Goal: Find specific page/section: Find specific page/section

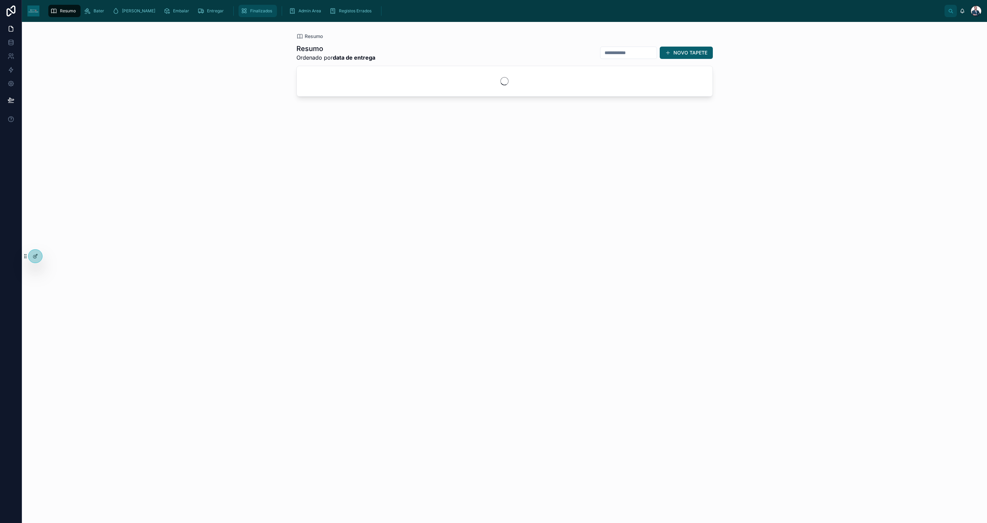
click at [241, 14] on div "Finalizados" at bounding box center [258, 10] width 34 height 11
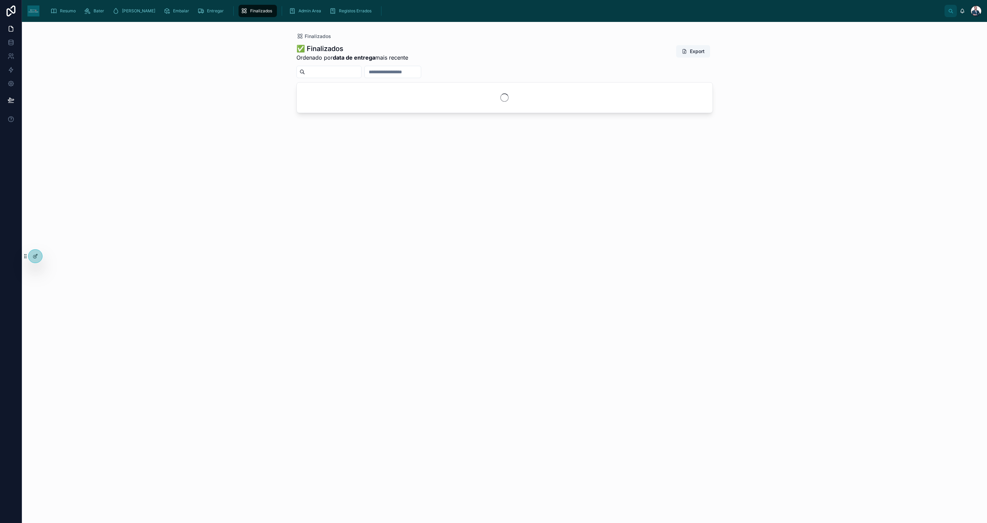
click at [250, 10] on span "Finalizados" at bounding box center [261, 10] width 22 height 5
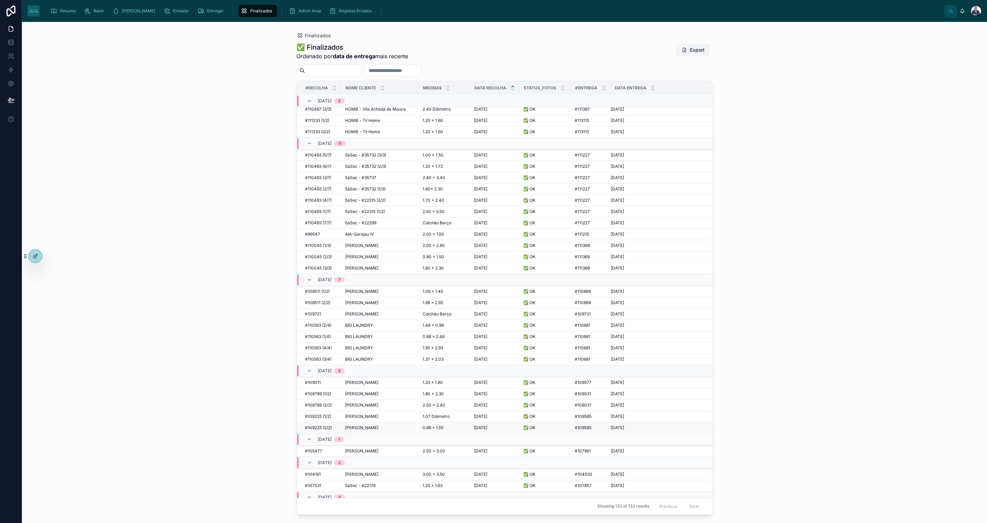
scroll to position [197, 0]
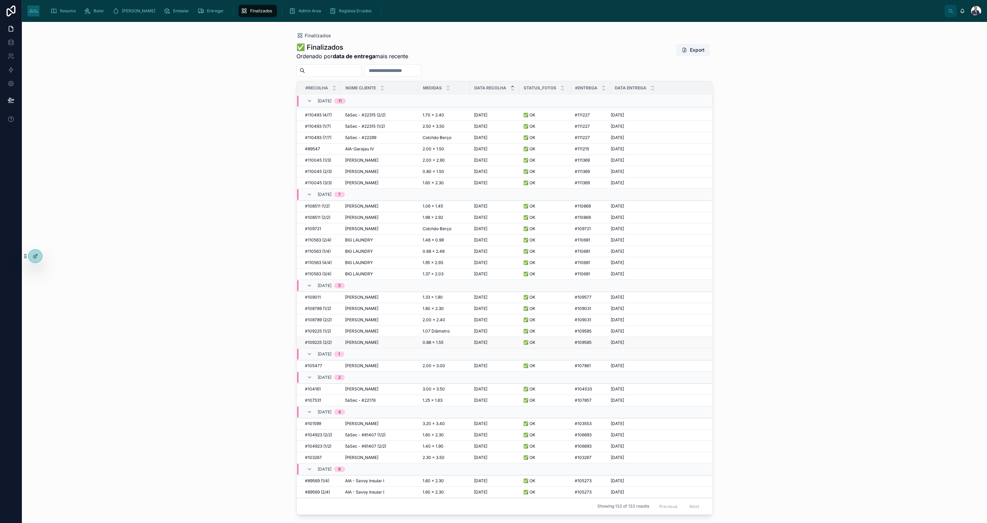
click at [366, 346] on span "[PERSON_NAME]" at bounding box center [361, 342] width 33 height 5
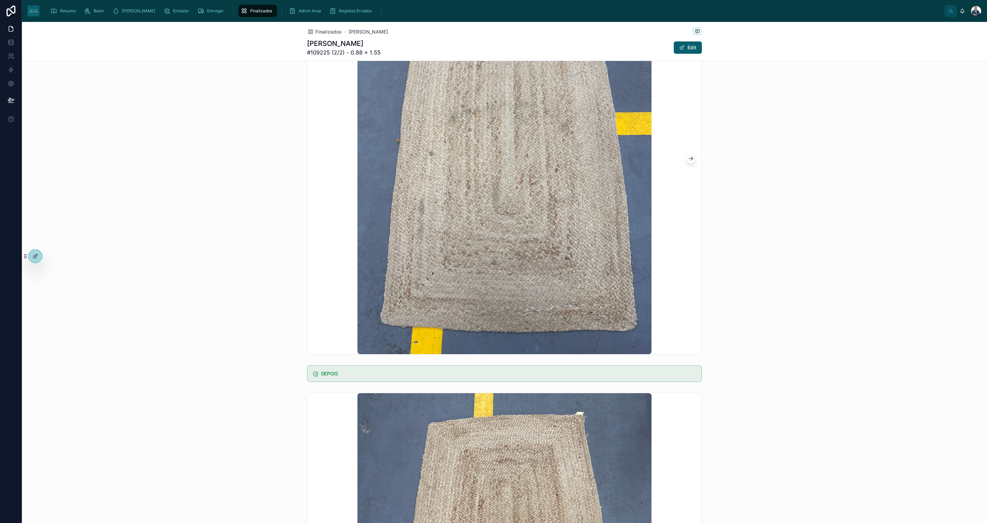
scroll to position [257, 0]
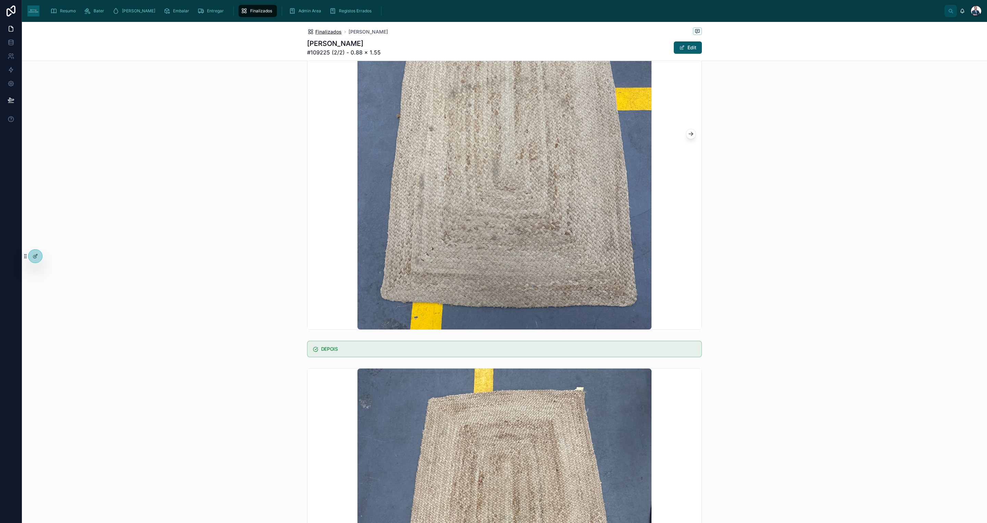
click at [316, 31] on span "Finalizados" at bounding box center [328, 31] width 26 height 7
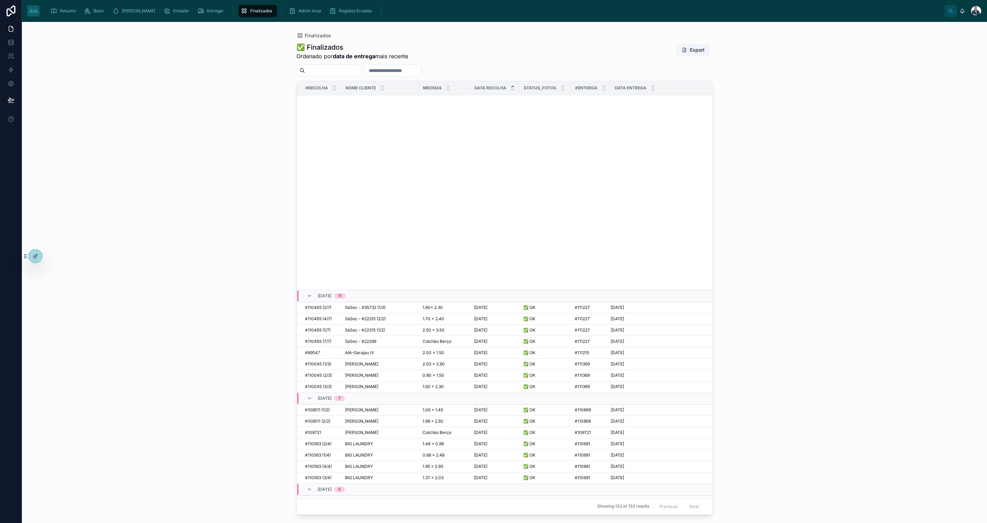
scroll to position [306, 0]
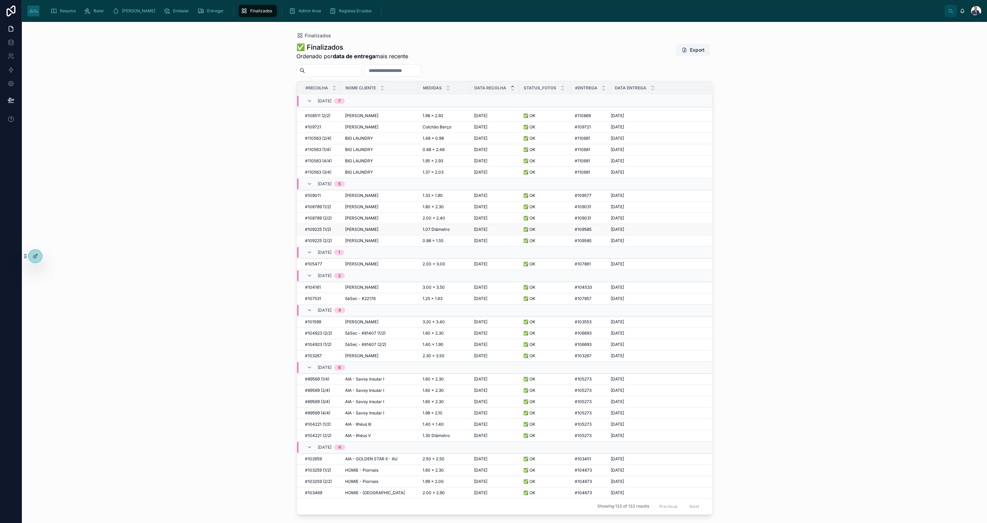
click at [356, 230] on span "[PERSON_NAME]" at bounding box center [361, 229] width 33 height 5
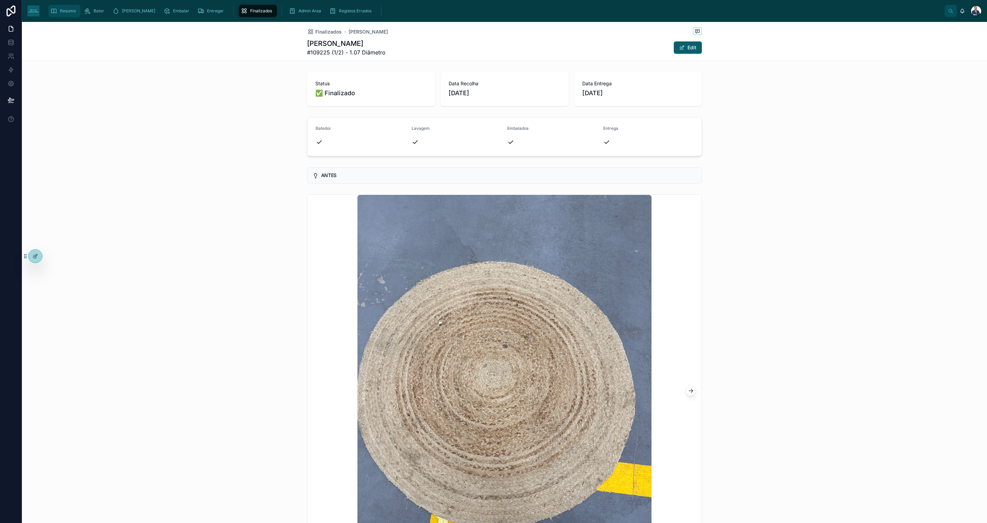
click at [59, 11] on div "Resumo" at bounding box center [64, 10] width 28 height 11
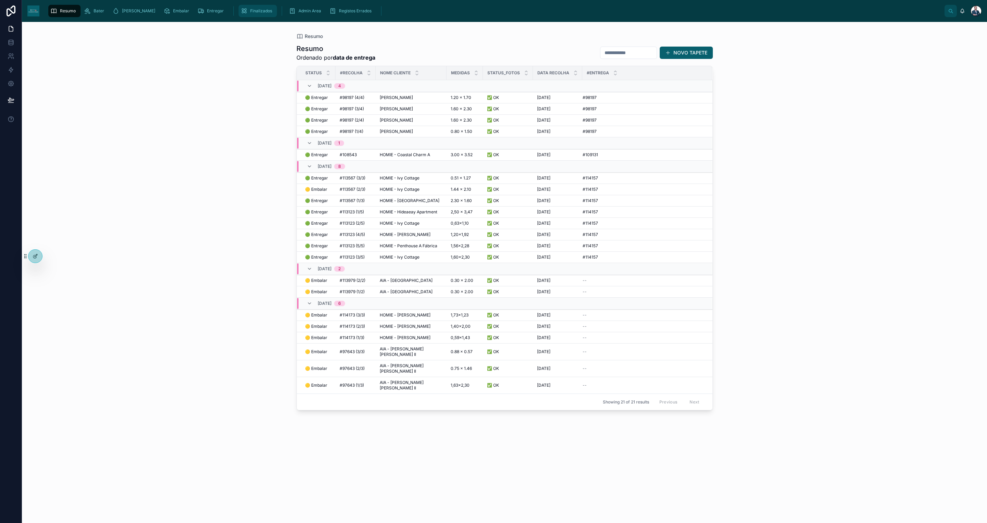
click at [250, 12] on span "Finalizados" at bounding box center [261, 10] width 22 height 5
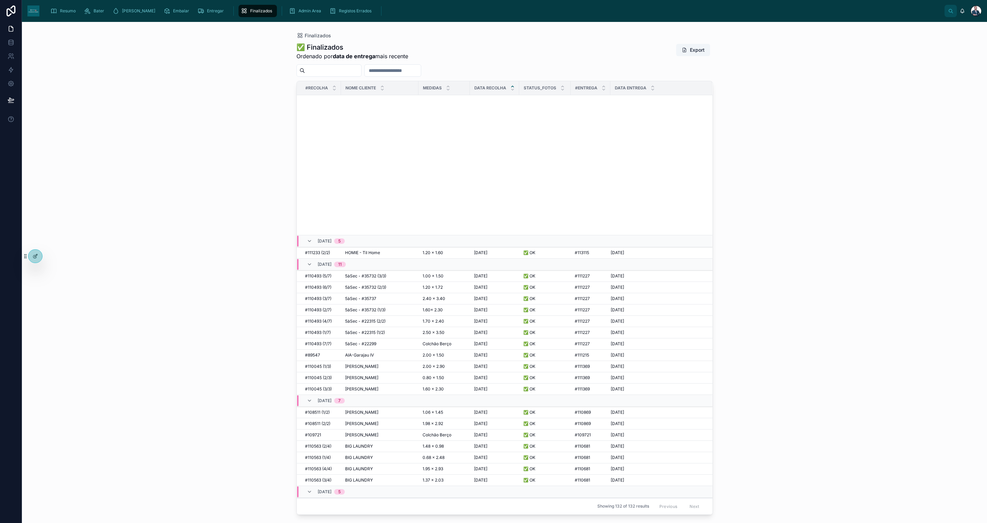
scroll to position [257, 0]
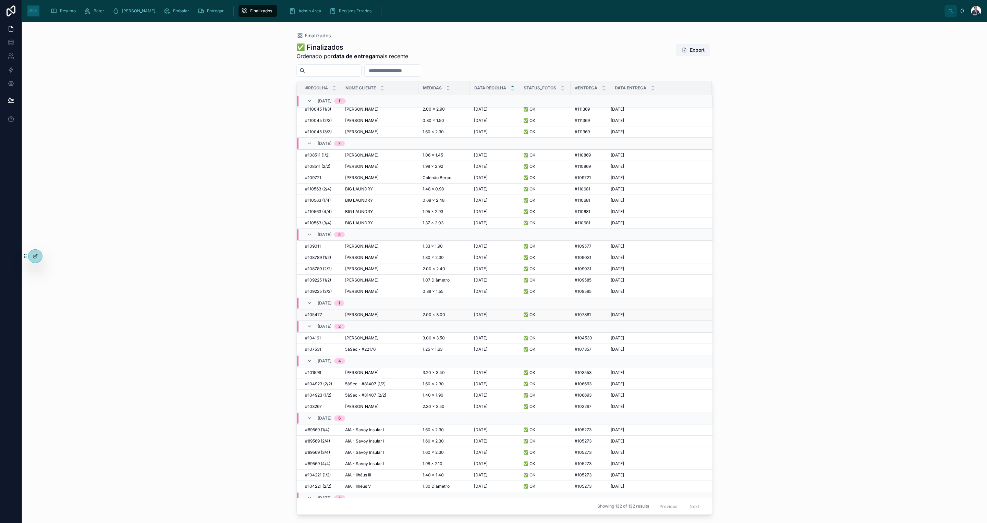
click at [370, 317] on span "[PERSON_NAME]" at bounding box center [361, 314] width 33 height 5
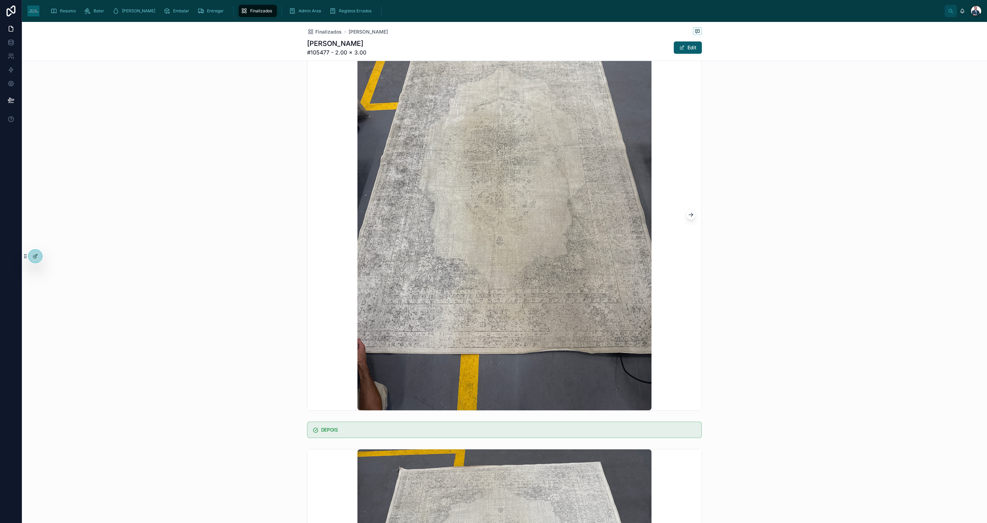
scroll to position [154, 0]
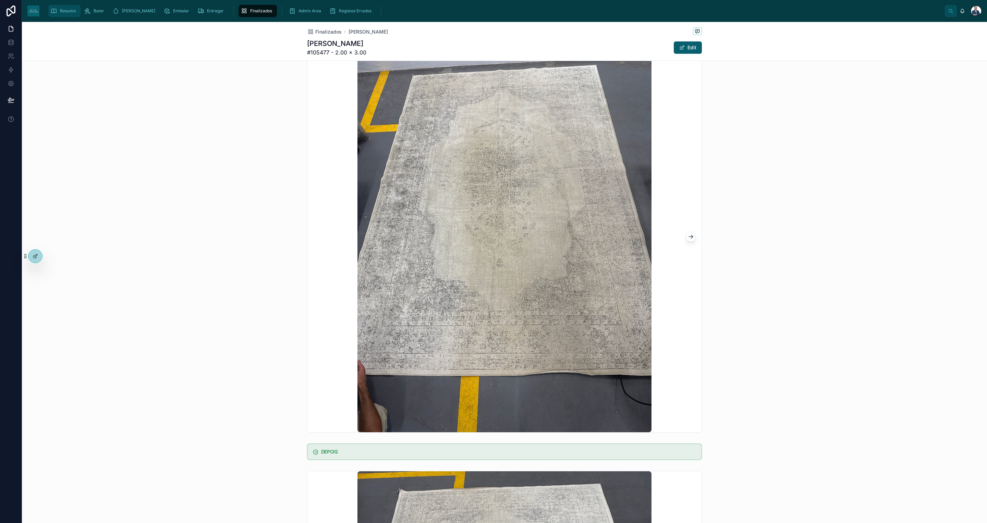
click at [75, 13] on span "Resumo" at bounding box center [68, 10] width 16 height 5
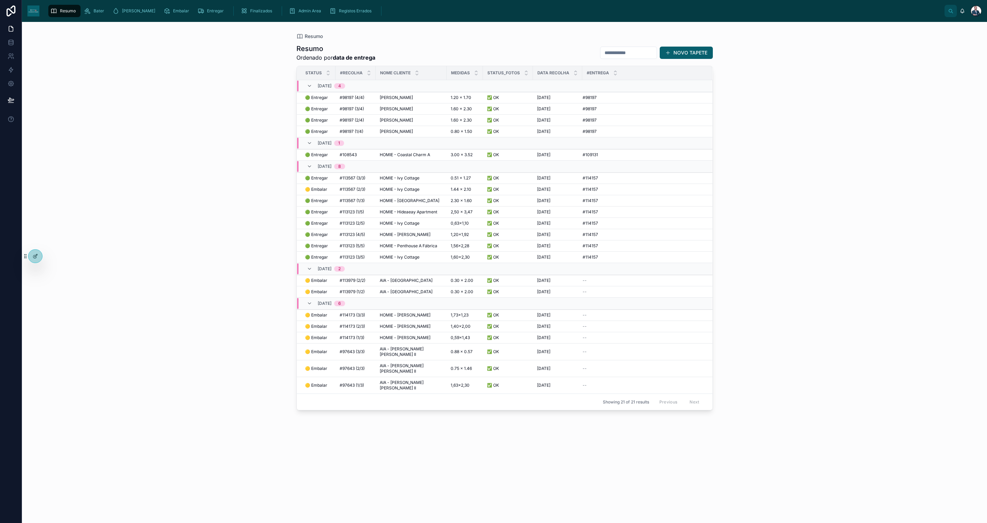
click at [60, 15] on div "Resumo" at bounding box center [64, 10] width 28 height 11
